Goal: Task Accomplishment & Management: Use online tool/utility

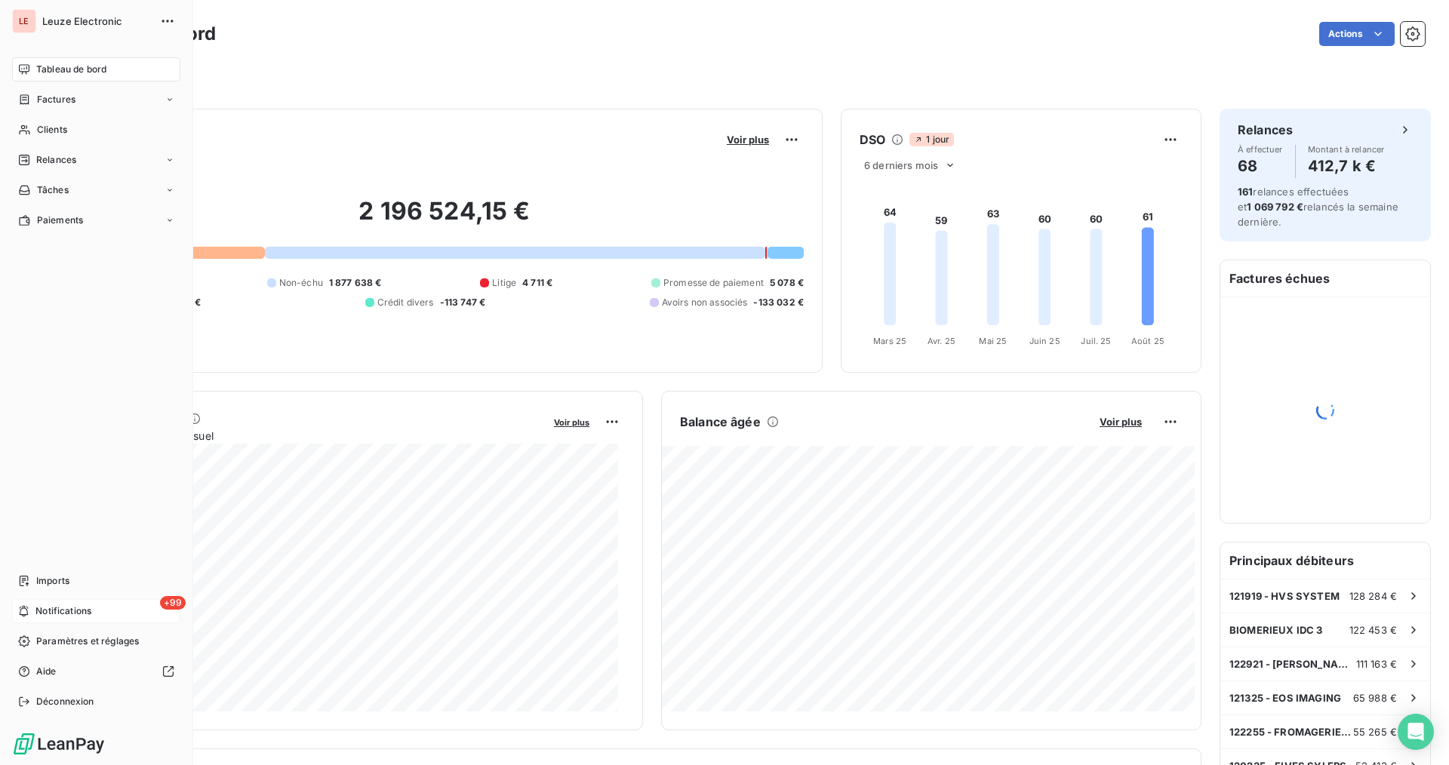
click at [127, 616] on div "+99 Notifications" at bounding box center [96, 611] width 168 height 24
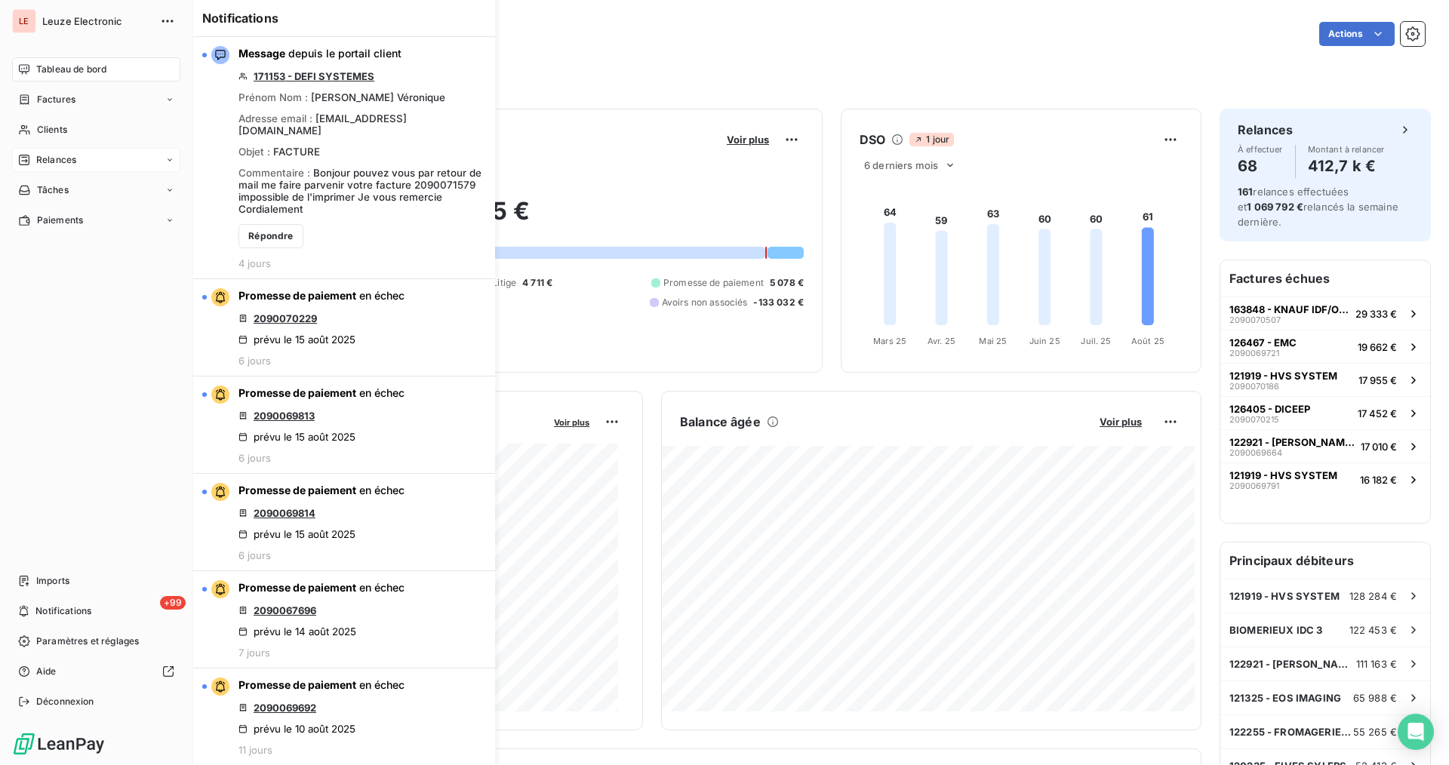
click at [40, 166] on span "Relances" at bounding box center [56, 160] width 40 height 14
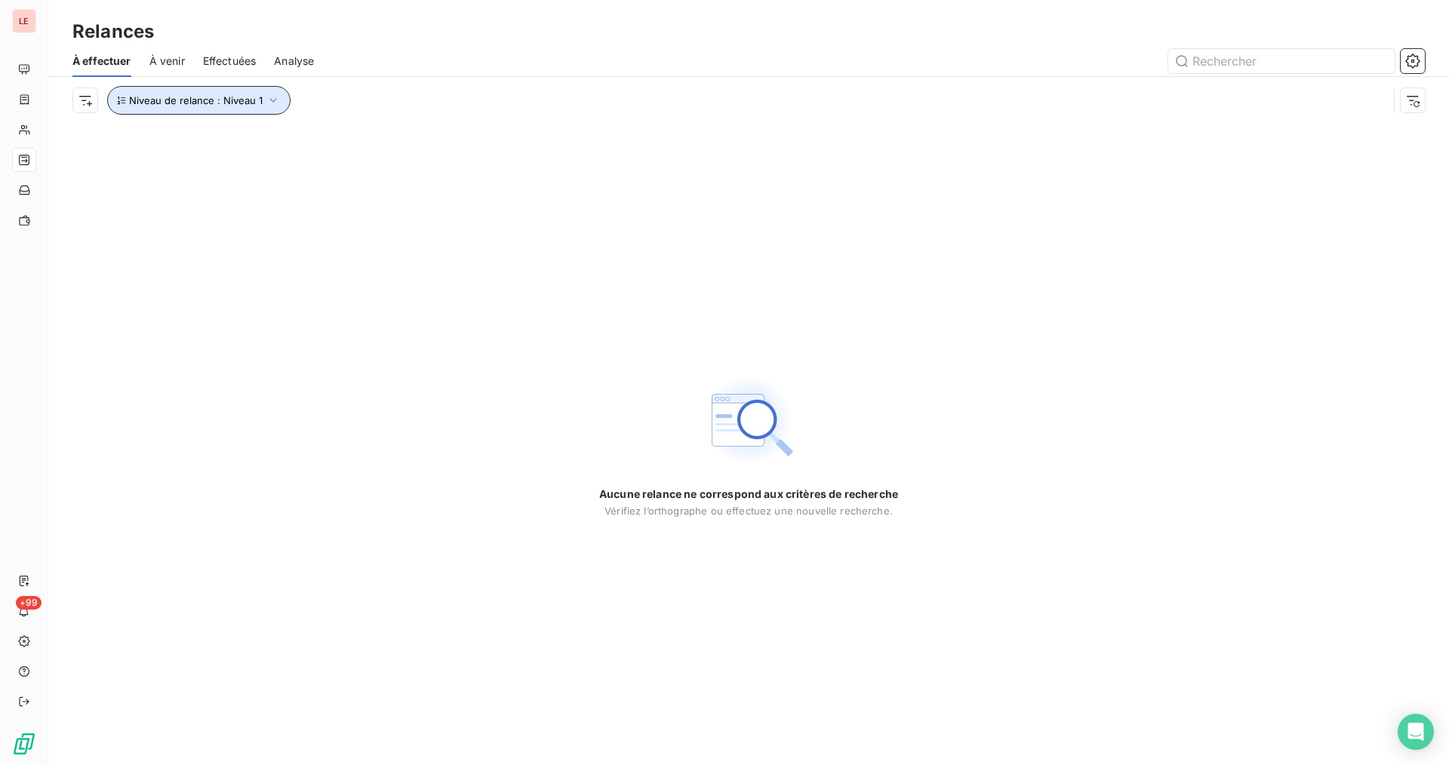
click at [282, 106] on button "Niveau de relance : Niveau 1" at bounding box center [198, 100] width 183 height 29
click at [386, 154] on div "Niveau 1" at bounding box center [420, 140] width 217 height 32
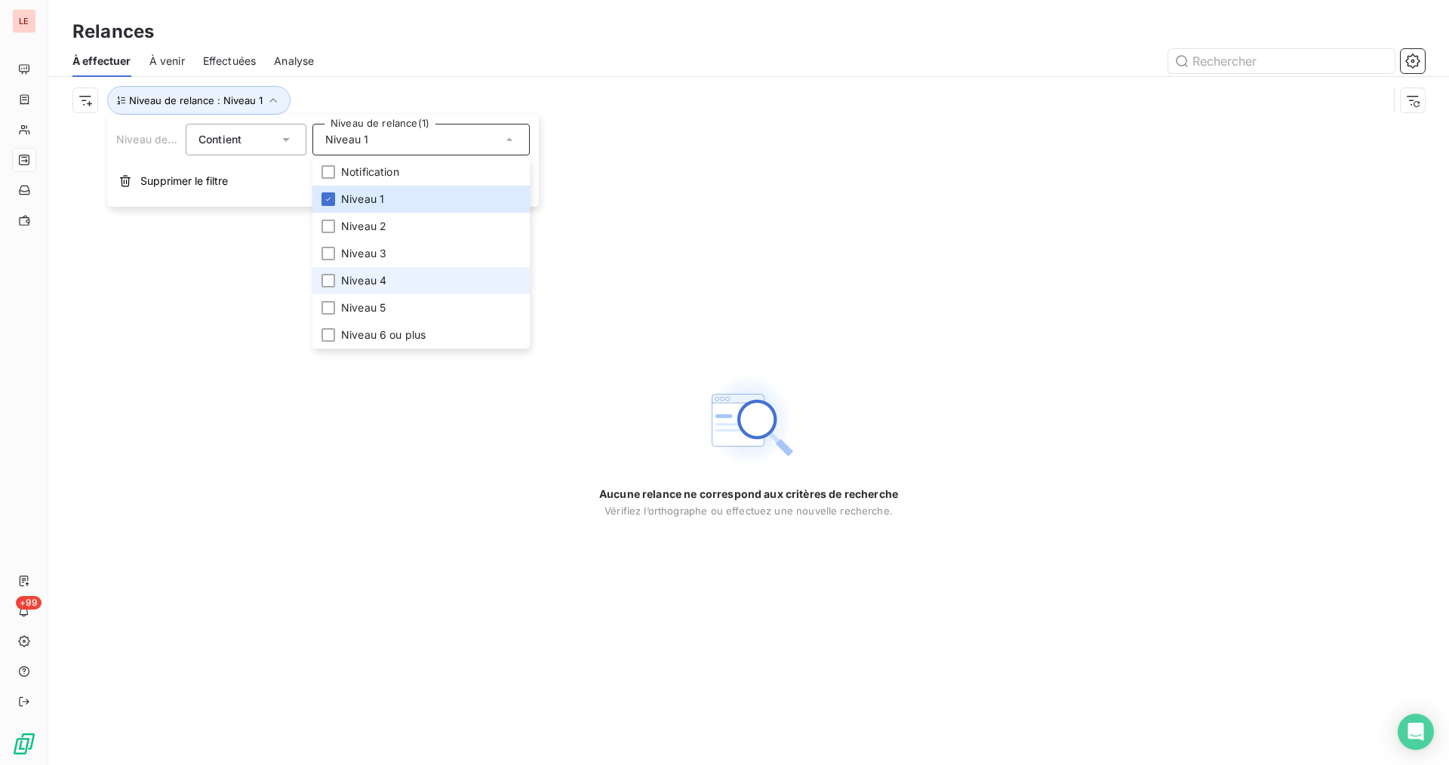
click at [441, 277] on li "Niveau 4" at bounding box center [420, 280] width 217 height 27
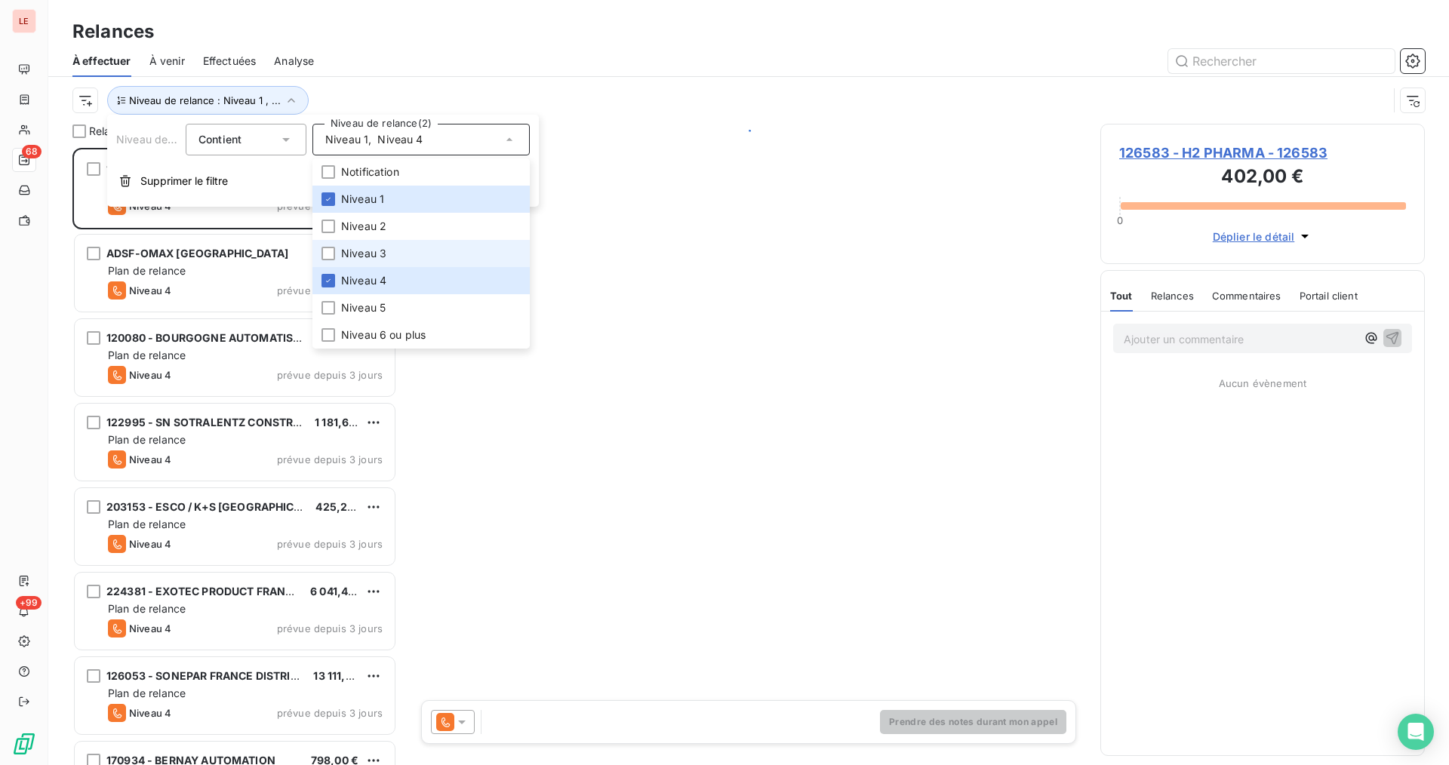
scroll to position [605, 312]
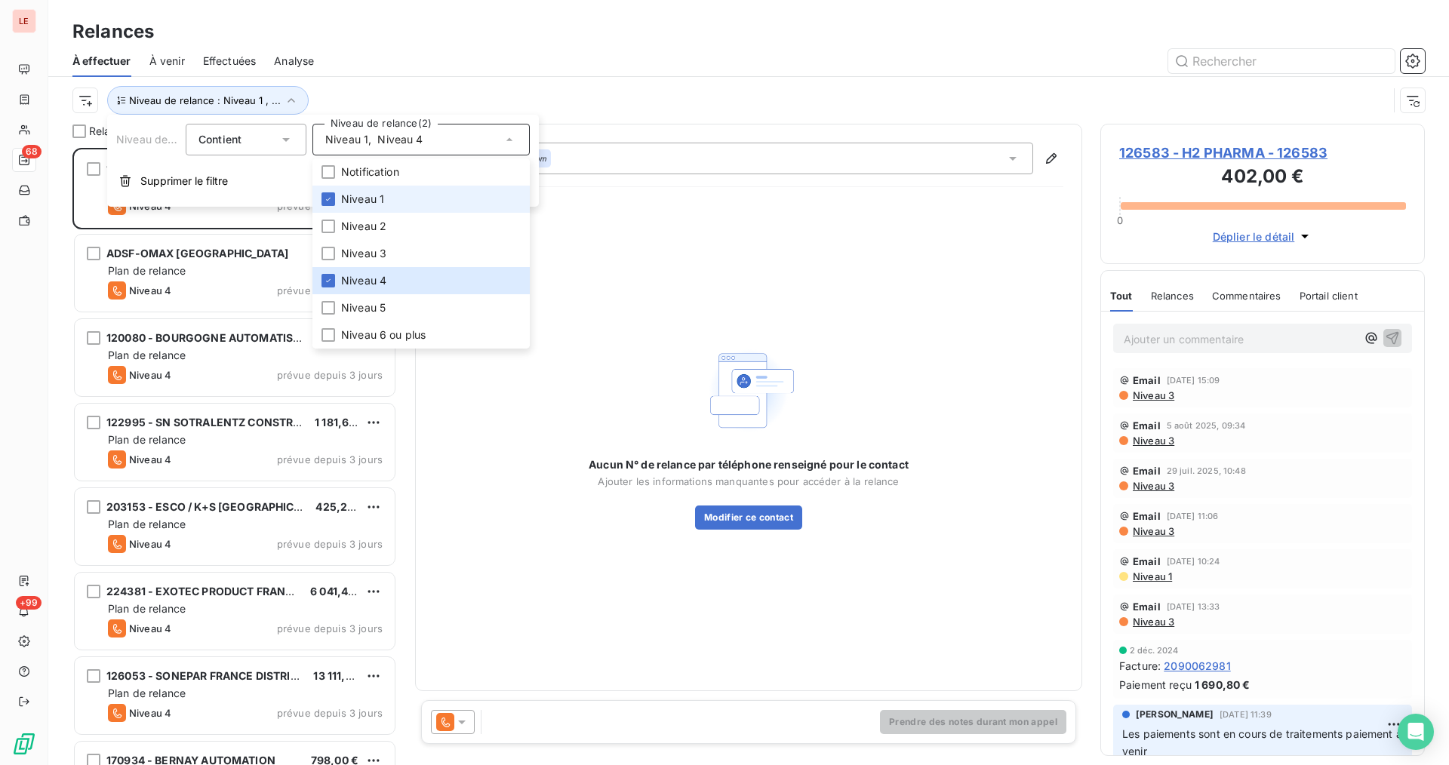
click at [429, 207] on li "Niveau 1" at bounding box center [420, 199] width 217 height 27
click at [509, 93] on div "Niveau de relance : Niveau 4" at bounding box center [730, 100] width 1316 height 29
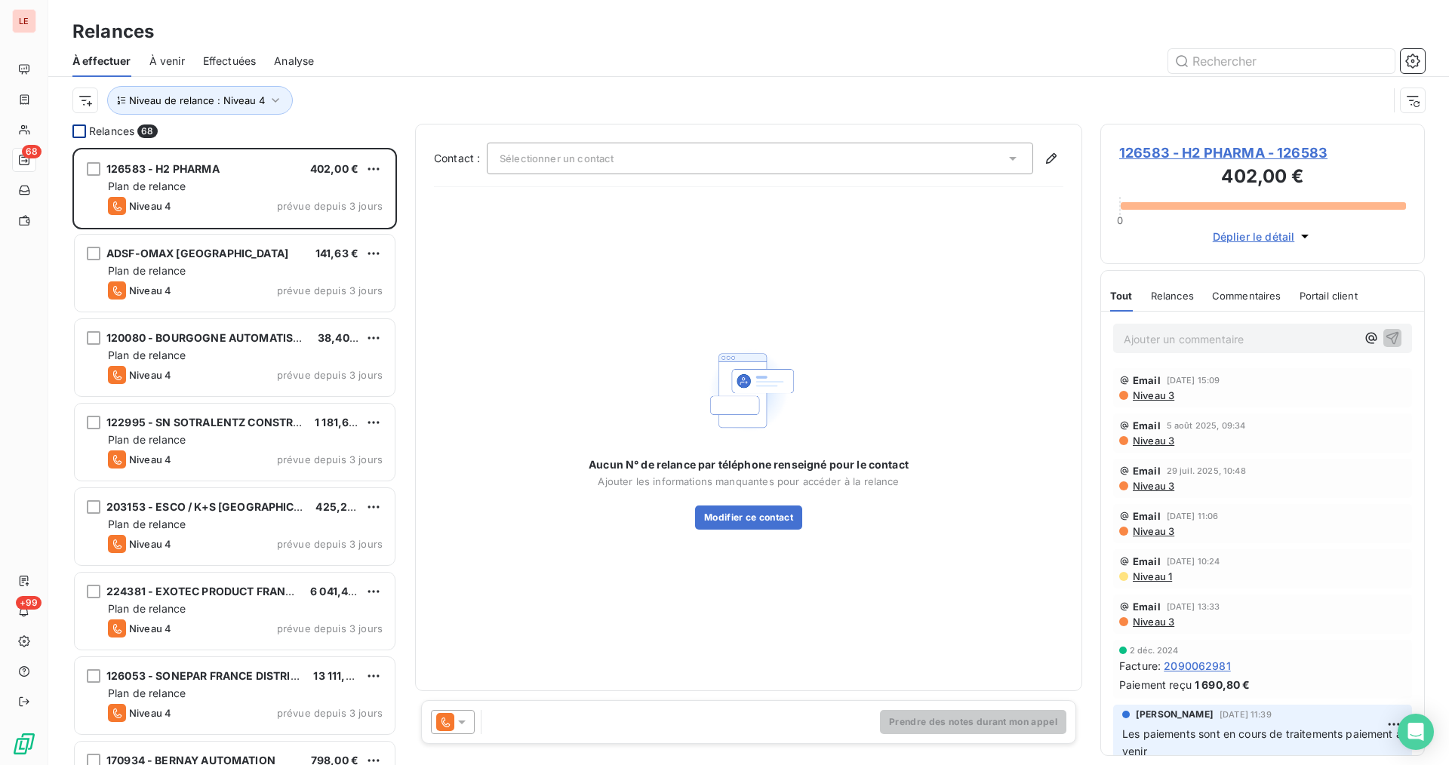
click at [81, 133] on div at bounding box center [79, 132] width 14 height 14
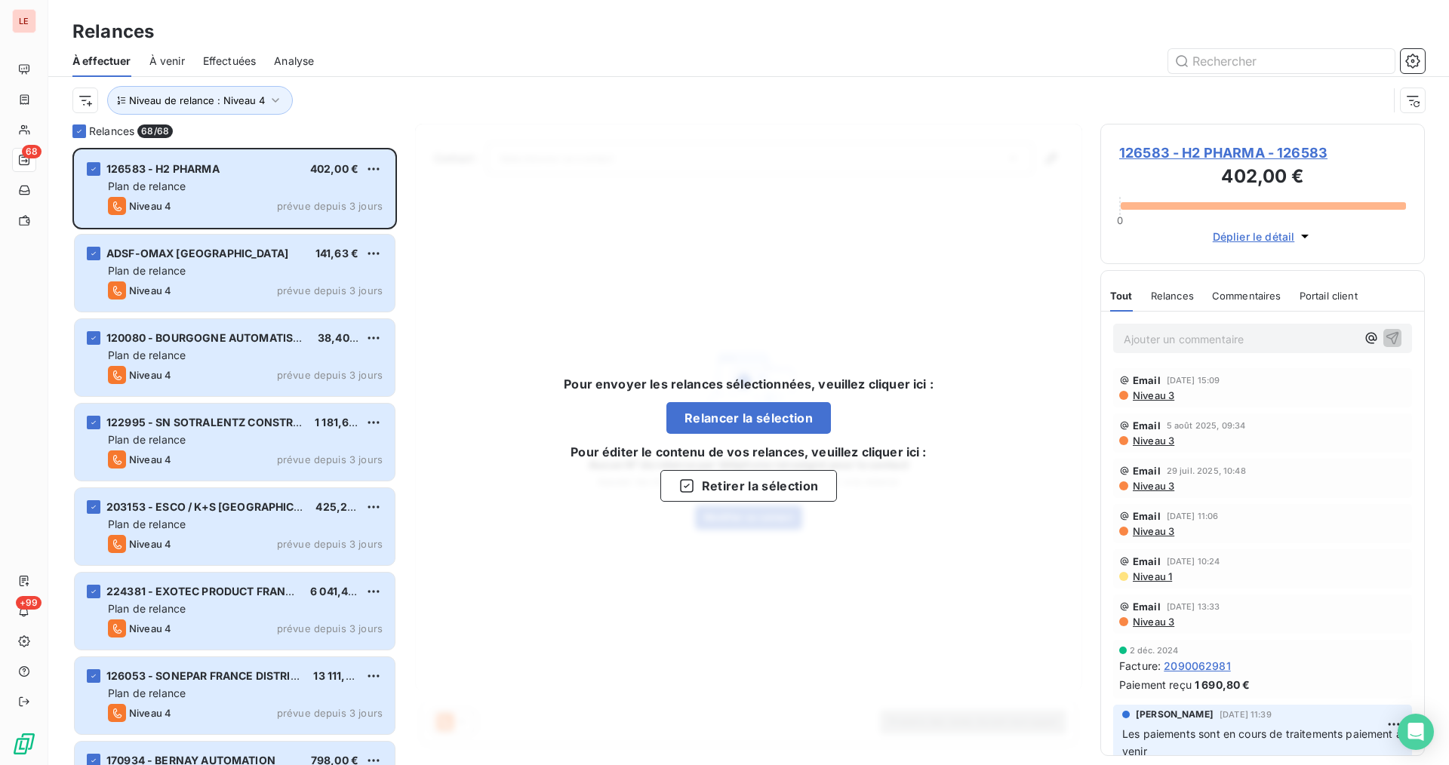
click at [556, 275] on div "Pour envoyer les relances sélectionnées, veuillez cliquer ici : Relancer la sél…" at bounding box center [748, 438] width 667 height 629
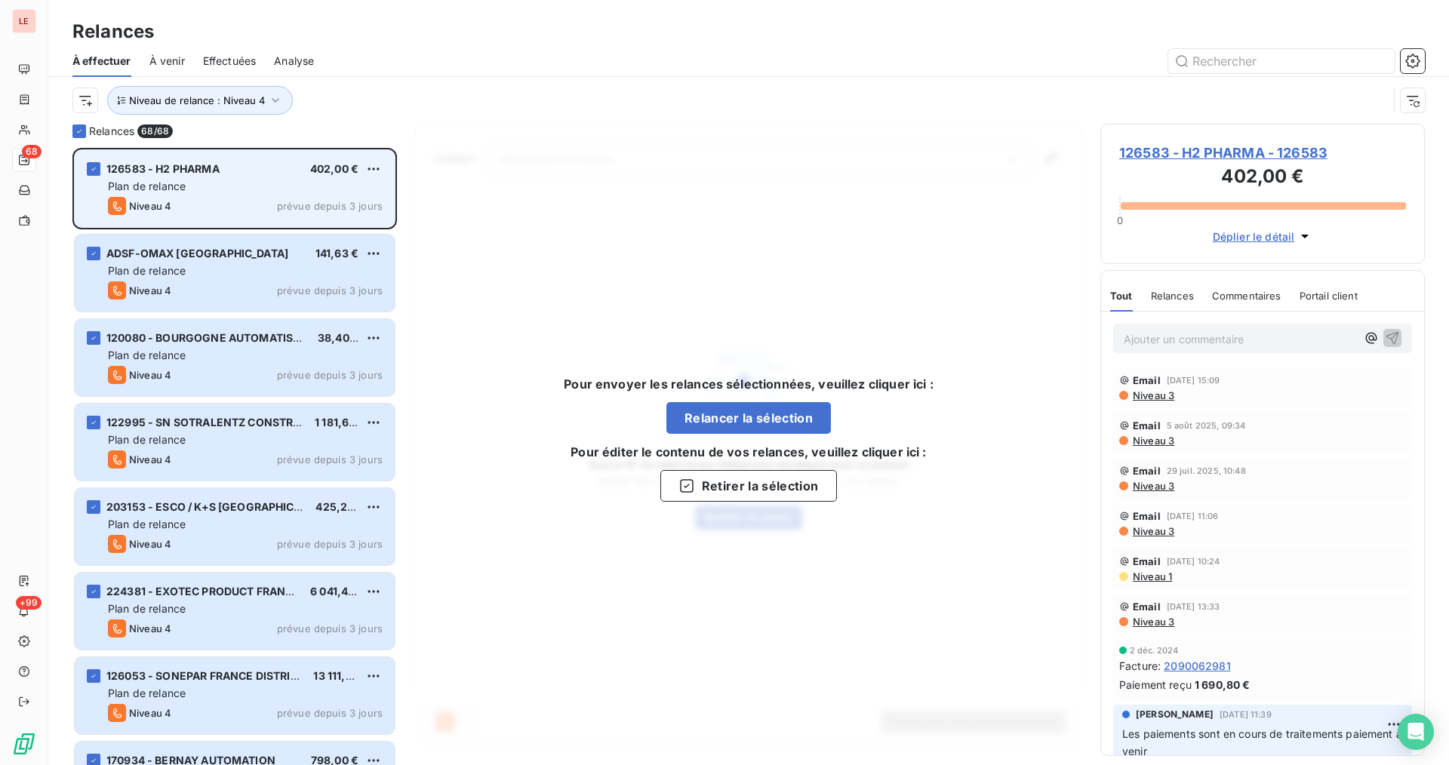
click at [286, 172] on div "126583 - H2 PHARMA 402,00 €" at bounding box center [245, 169] width 275 height 14
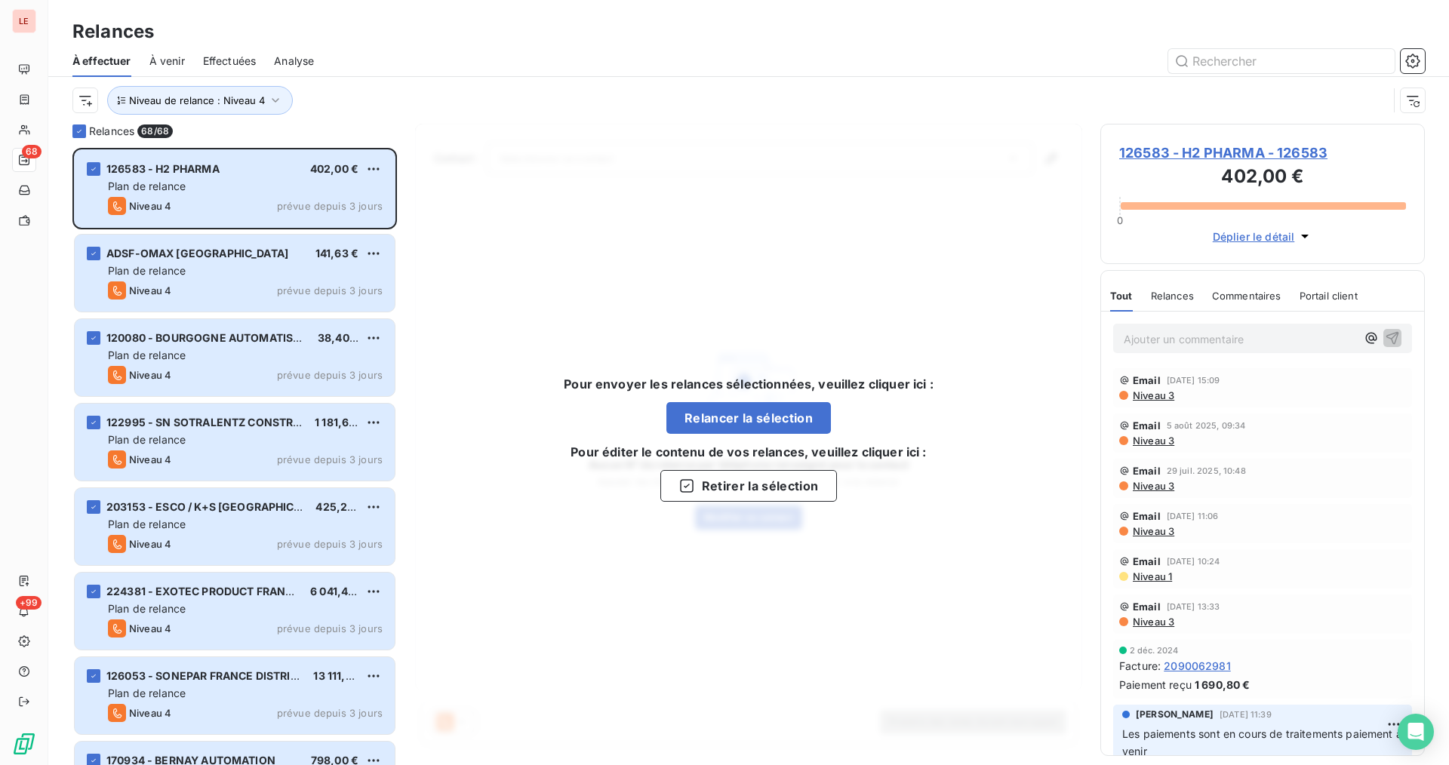
click at [1186, 150] on span "126583 - H2 PHARMA - 126583" at bounding box center [1262, 153] width 287 height 20
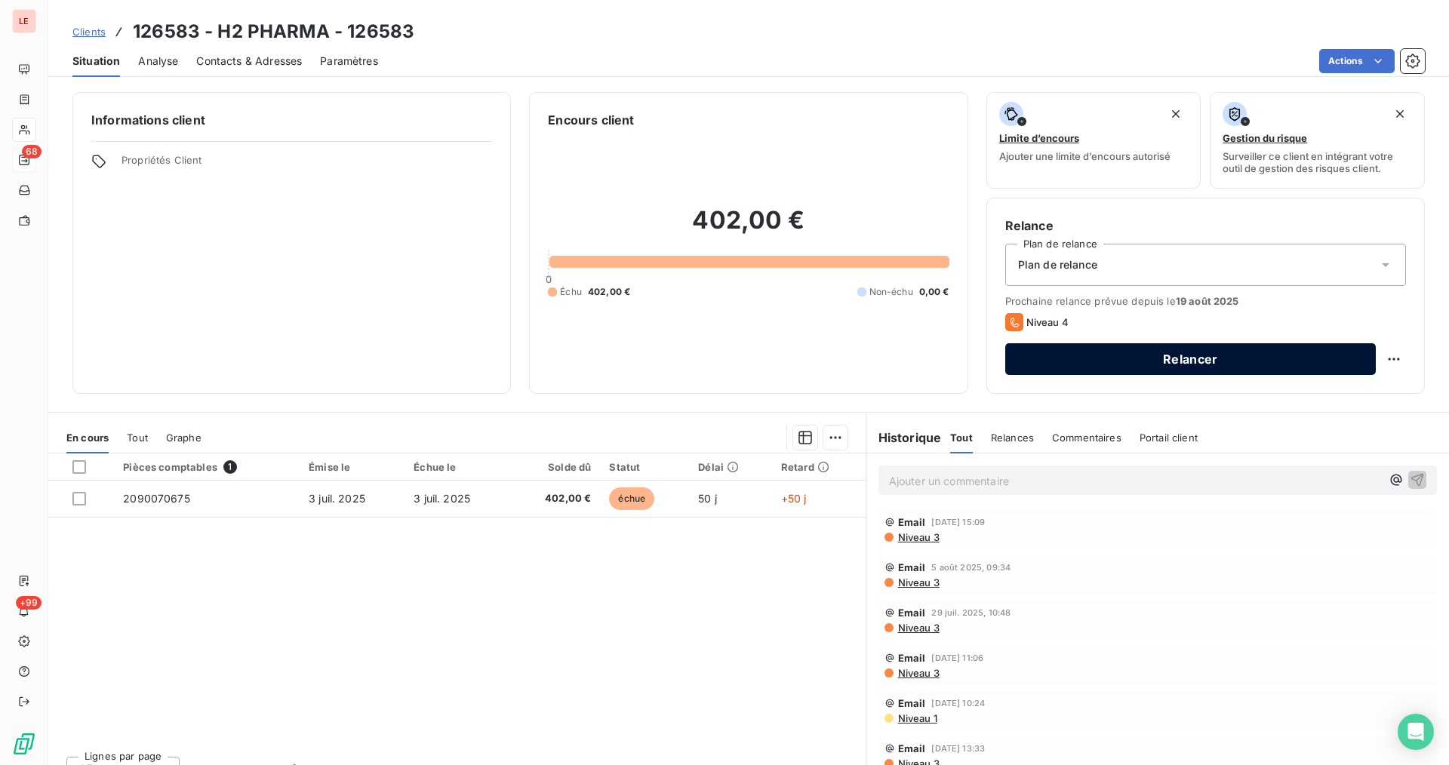
click at [1135, 351] on button "Relancer" at bounding box center [1190, 359] width 371 height 32
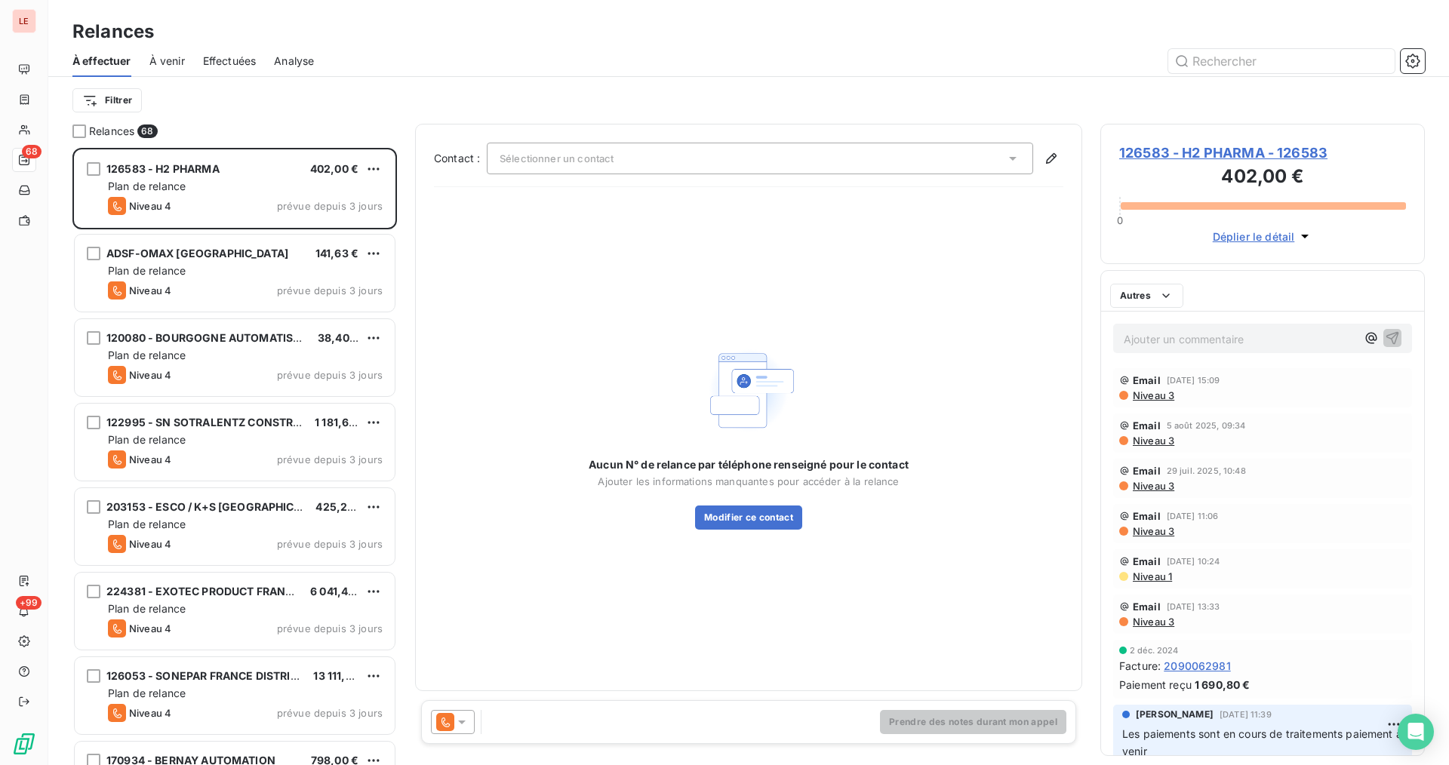
scroll to position [605, 312]
click at [468, 726] on icon at bounding box center [461, 722] width 15 height 15
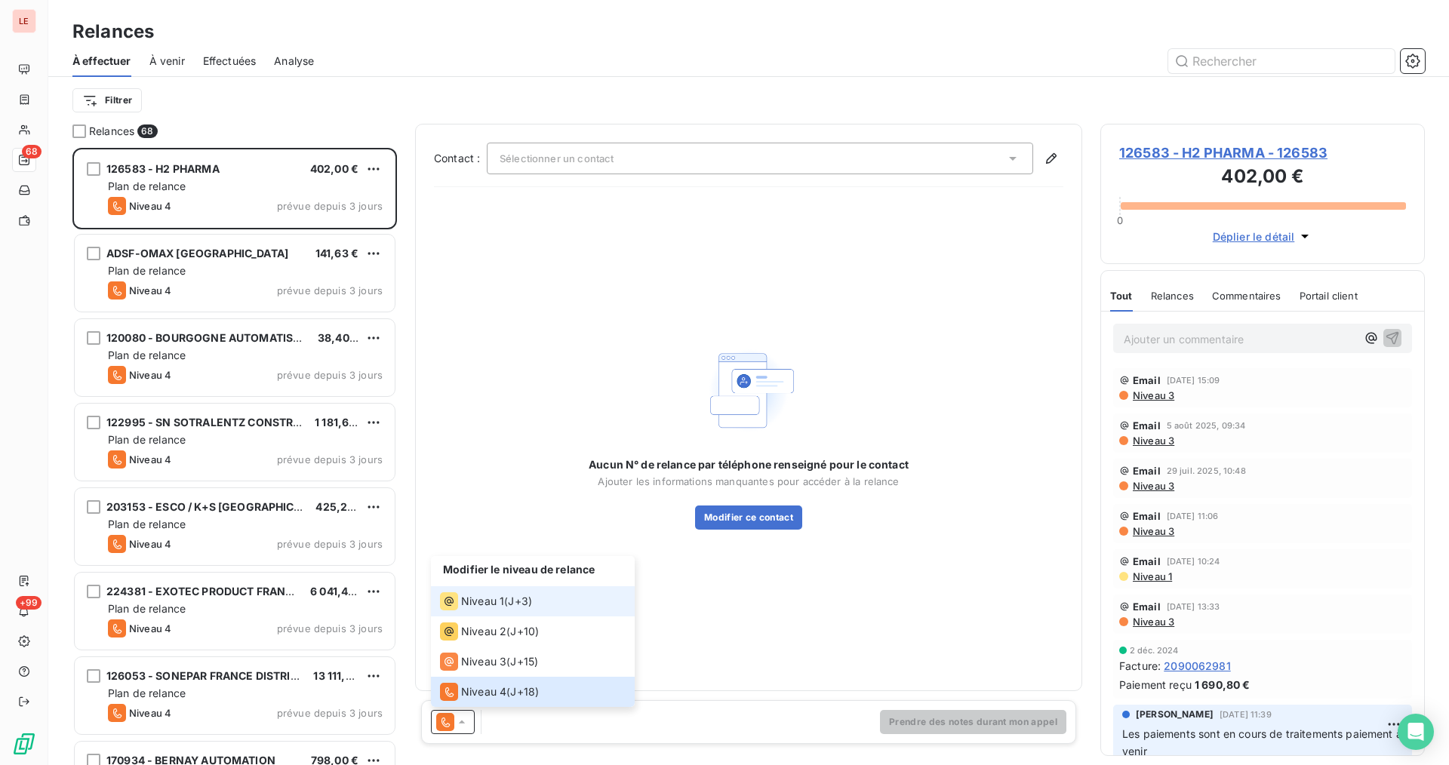
click at [491, 592] on li "Niveau 1 ( J+3 )" at bounding box center [533, 601] width 204 height 30
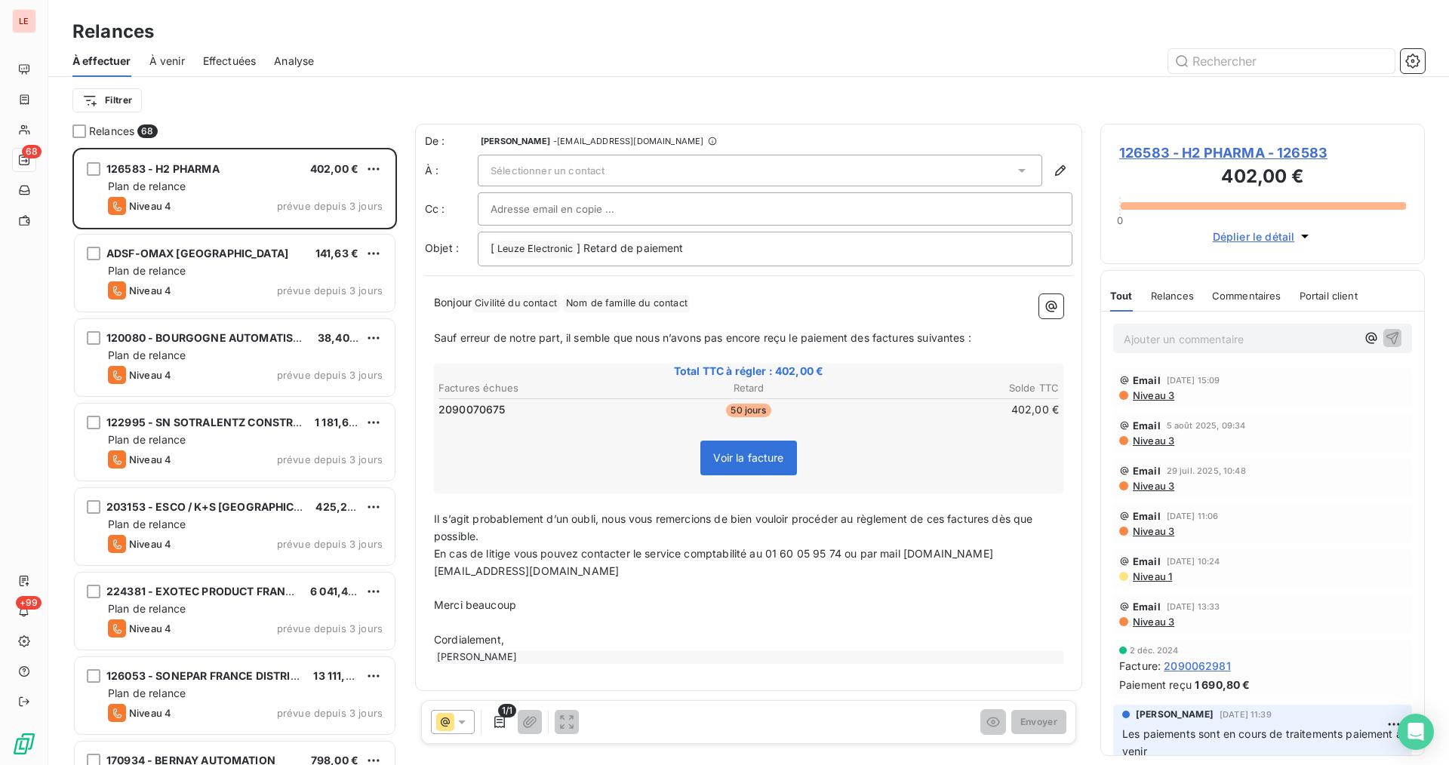
click at [612, 70] on div at bounding box center [878, 61] width 1093 height 24
click at [448, 721] on icon at bounding box center [445, 722] width 18 height 18
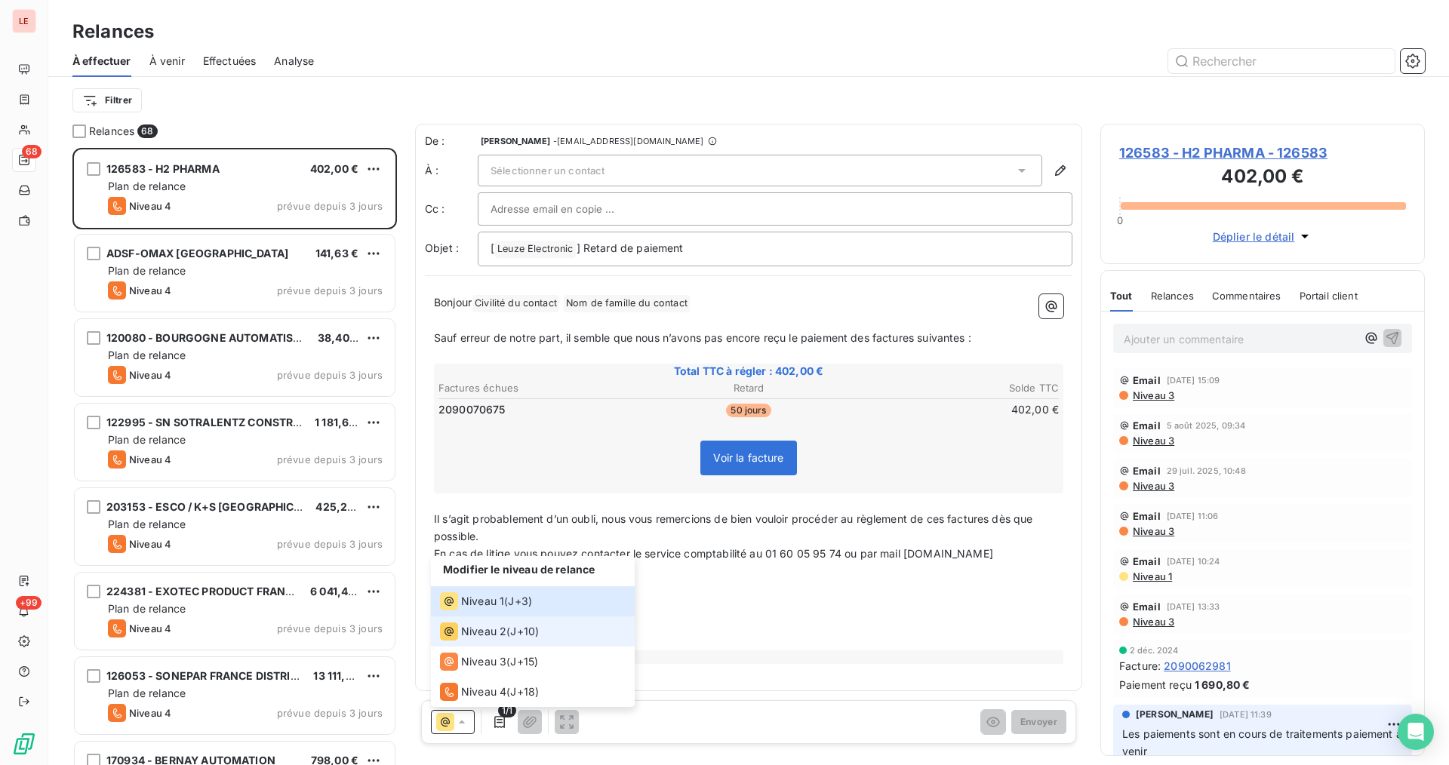
click at [491, 633] on span "Niveau 2" at bounding box center [483, 631] width 45 height 15
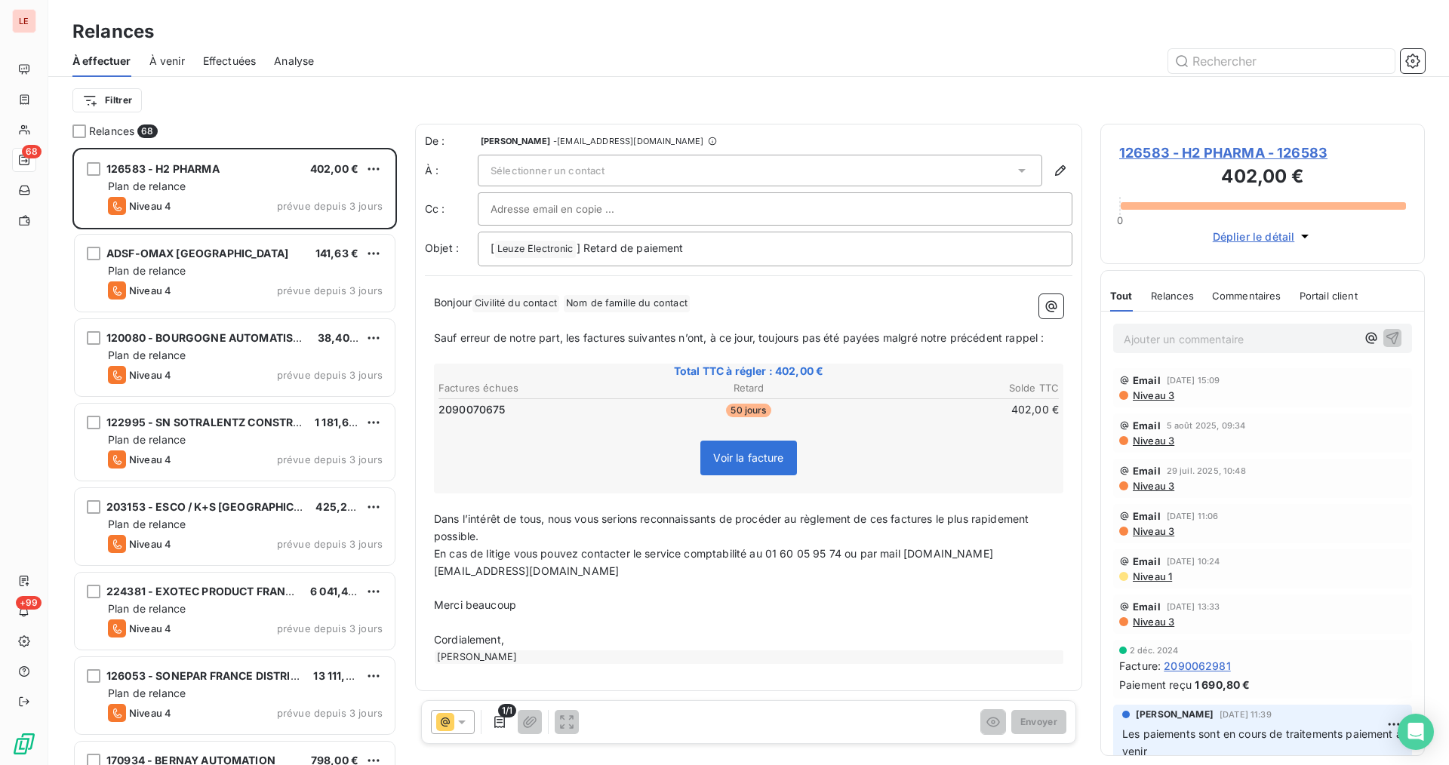
click at [452, 716] on icon at bounding box center [445, 722] width 18 height 18
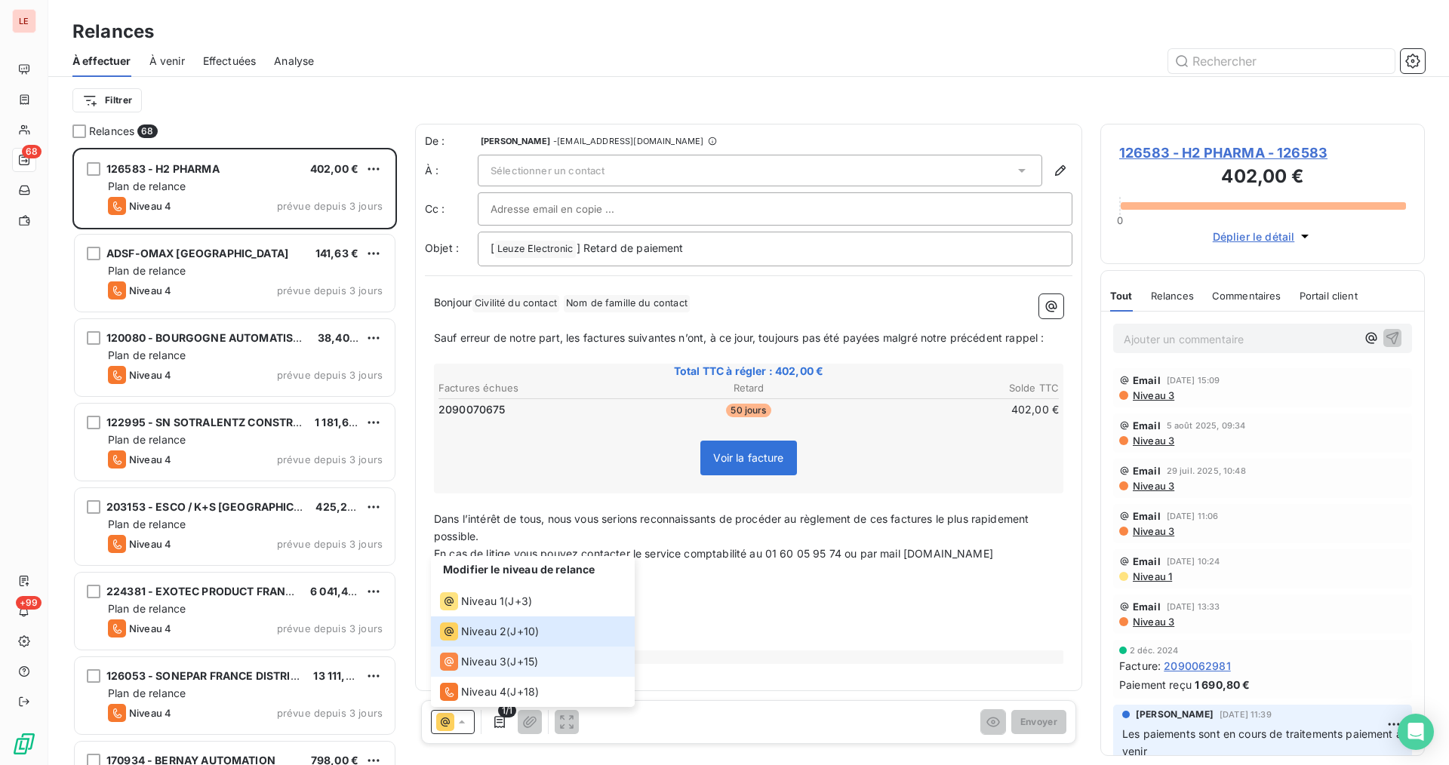
click at [486, 669] on div "Niveau 3" at bounding box center [473, 662] width 66 height 18
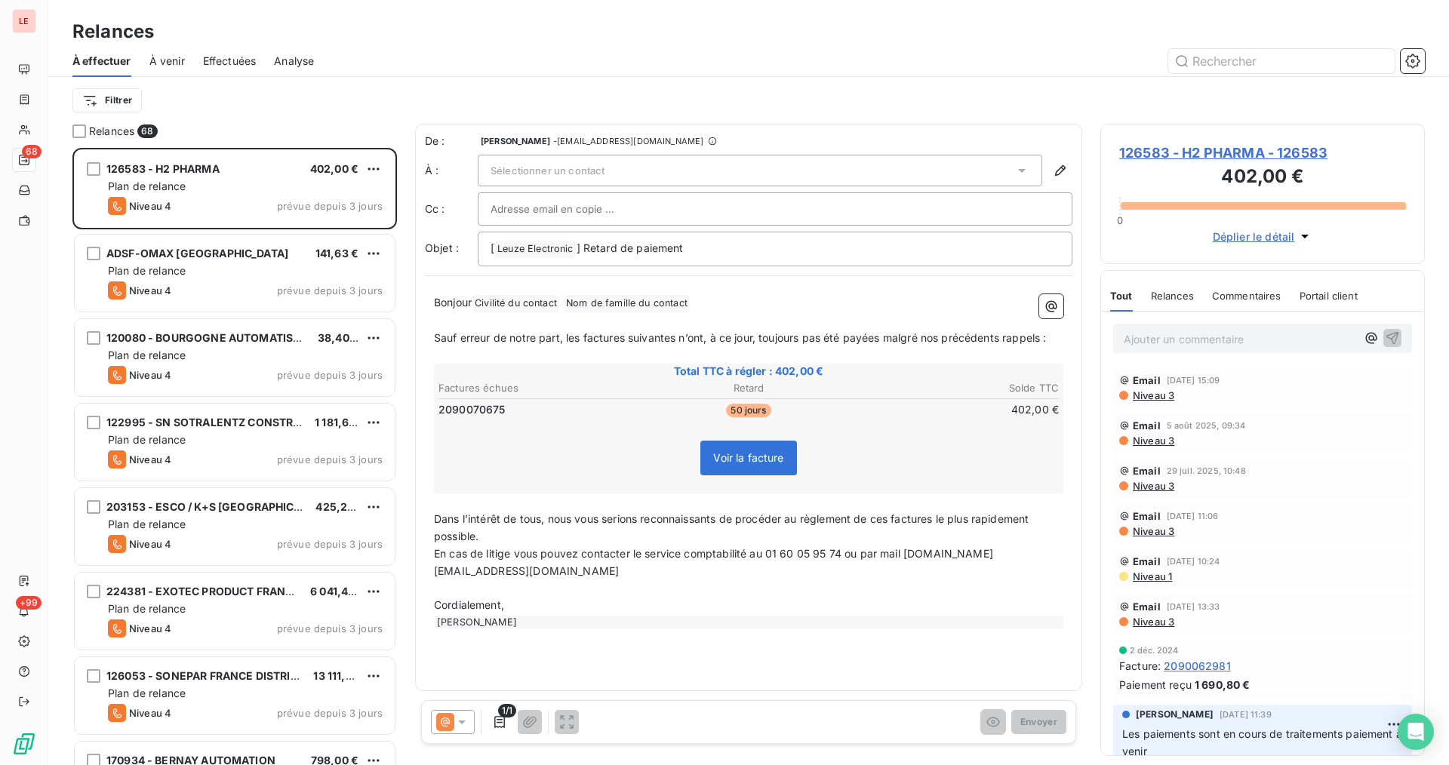
click at [614, 182] on div "Sélectionner un contact" at bounding box center [760, 171] width 565 height 32
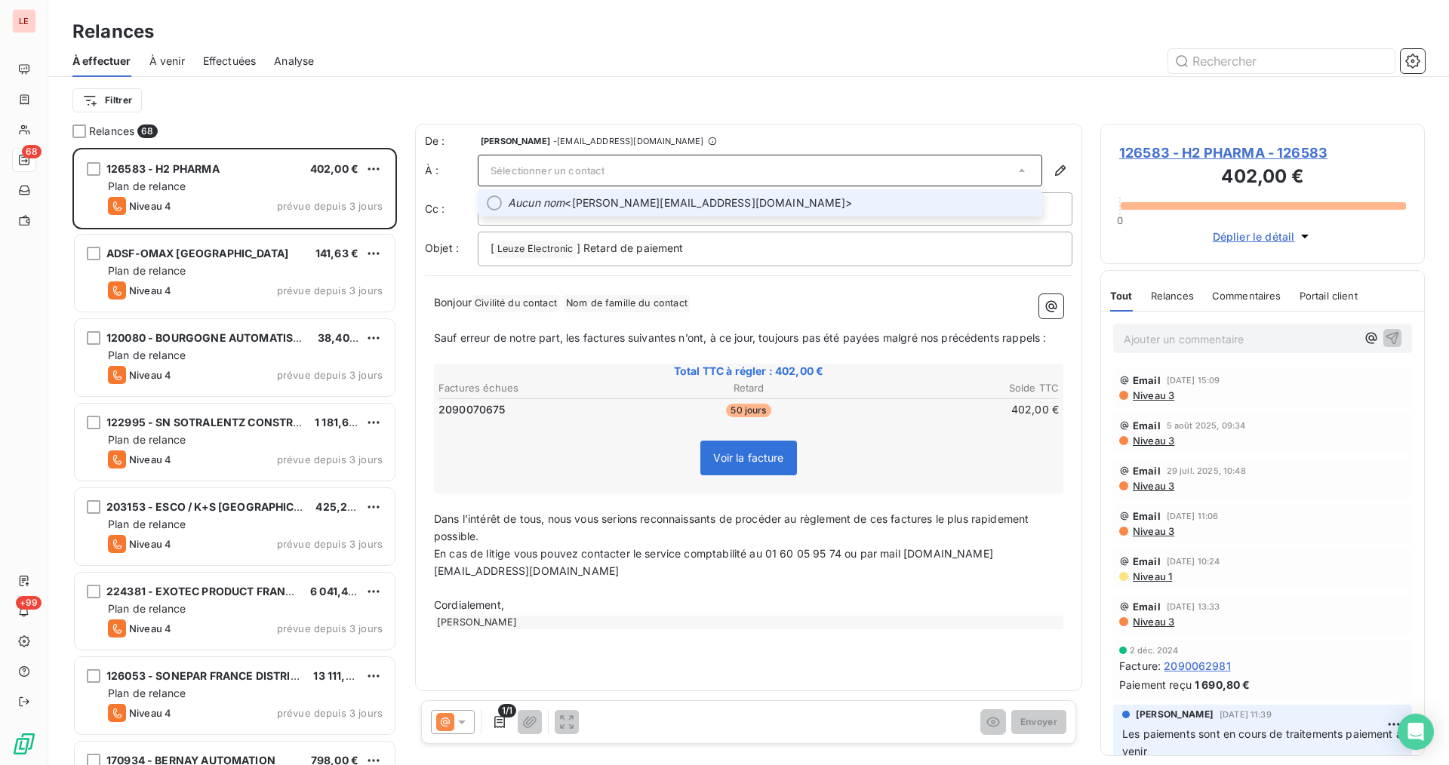
click at [614, 199] on span "Aucun nom <[PERSON_NAME][EMAIL_ADDRESS][DOMAIN_NAME]>" at bounding box center [770, 202] width 525 height 15
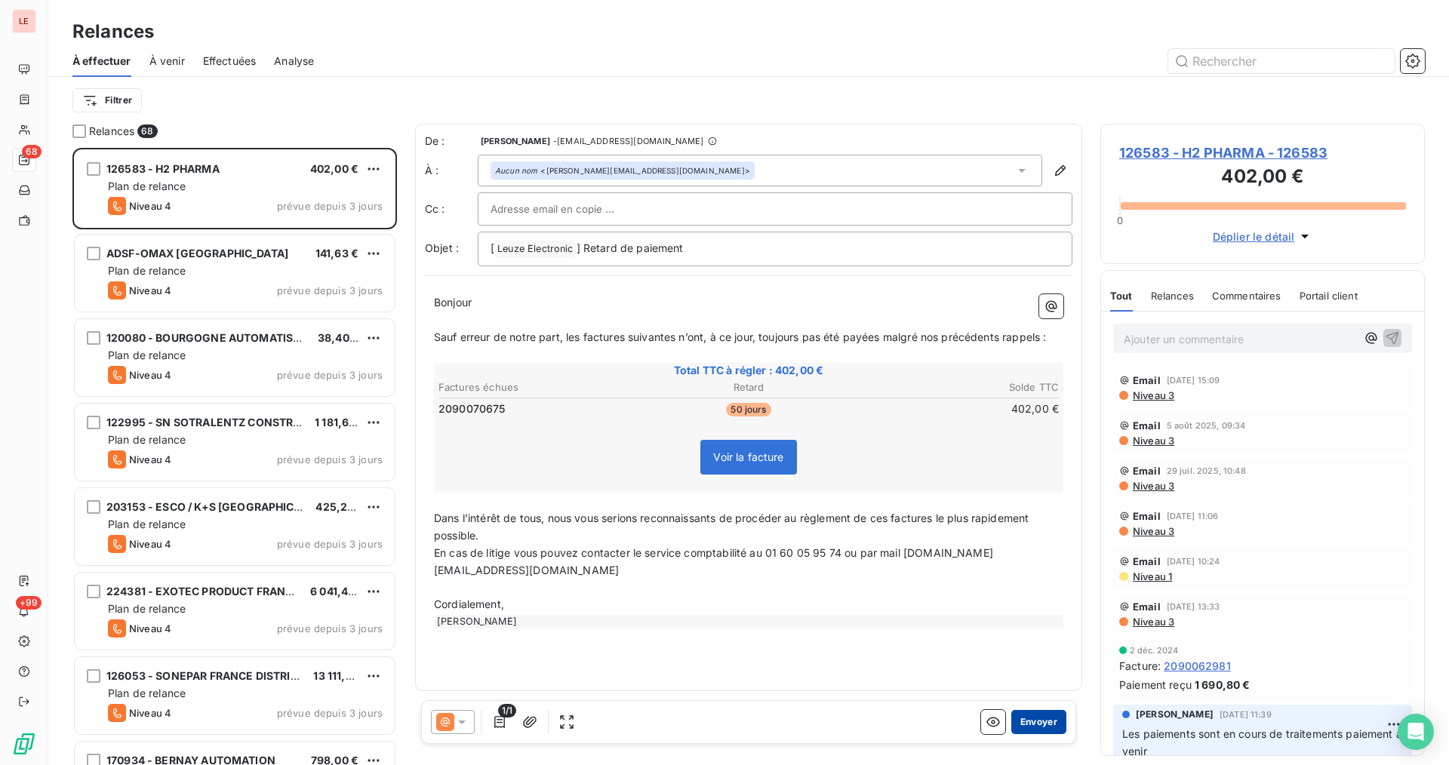
click at [1030, 721] on button "Envoyer" at bounding box center [1038, 722] width 55 height 24
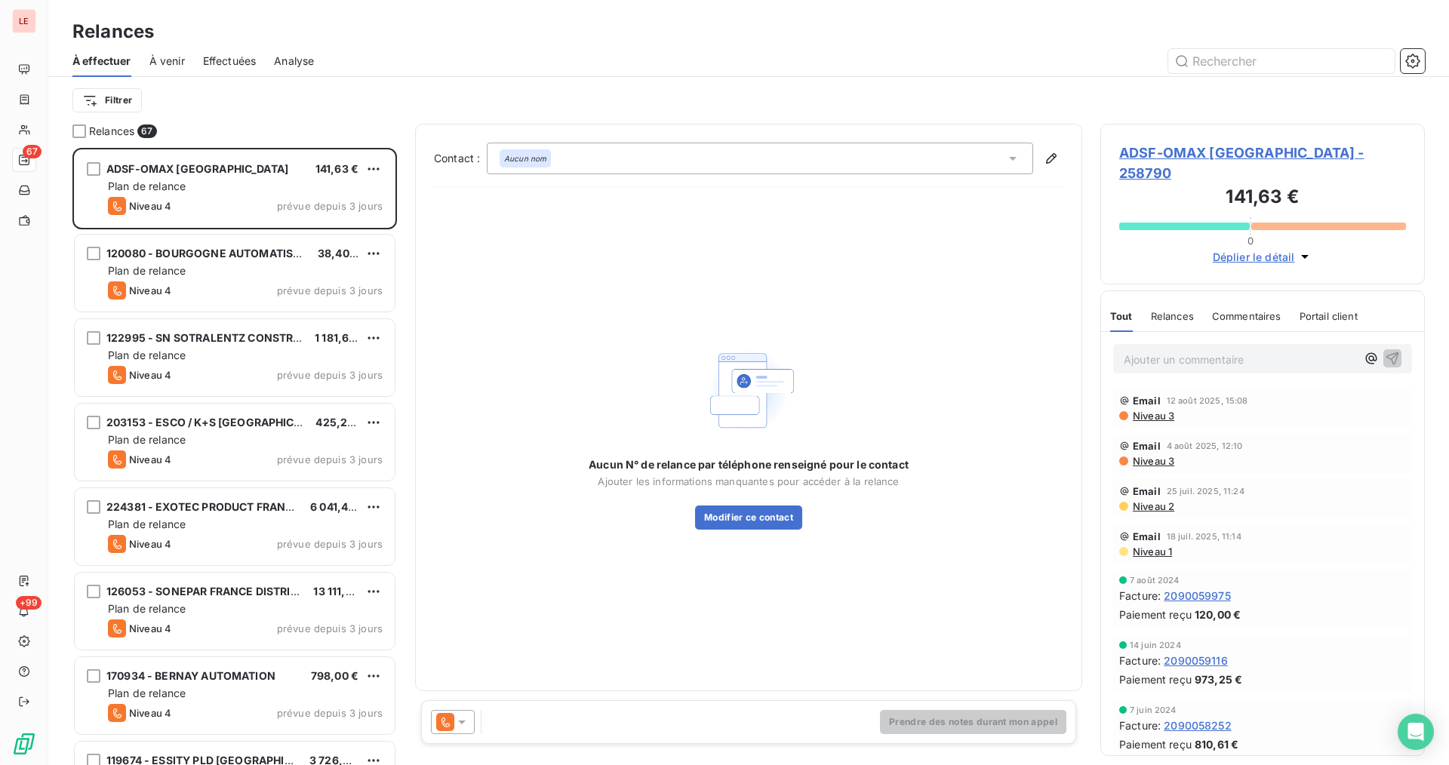
click at [1300, 151] on span "ADSF-OMAX [GEOGRAPHIC_DATA] - 258790" at bounding box center [1262, 163] width 287 height 41
